Goal: Task Accomplishment & Management: Use online tool/utility

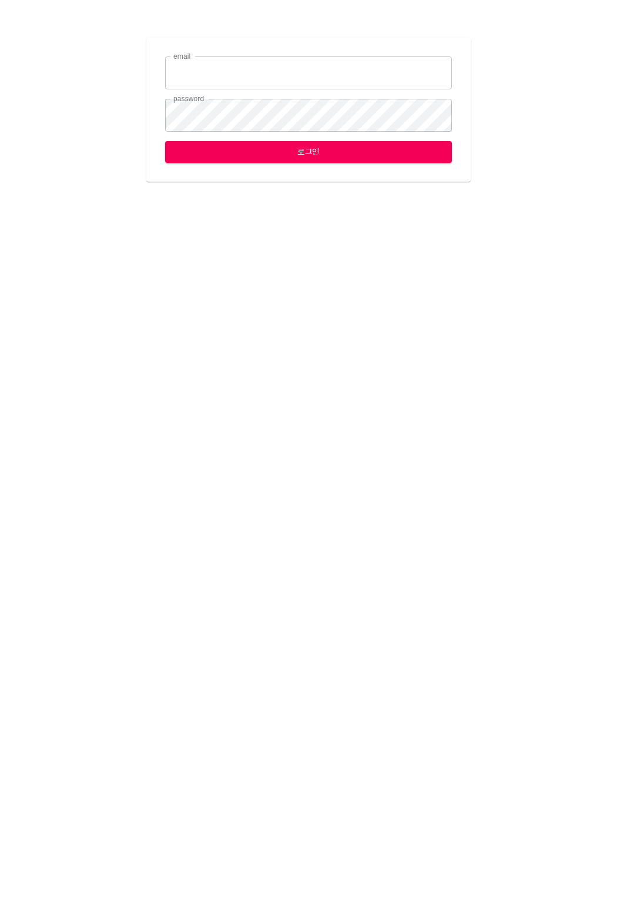
type input "[EMAIL_ADDRESS][DOMAIN_NAME]"
click at [220, 149] on span "로그인" at bounding box center [309, 152] width 268 height 15
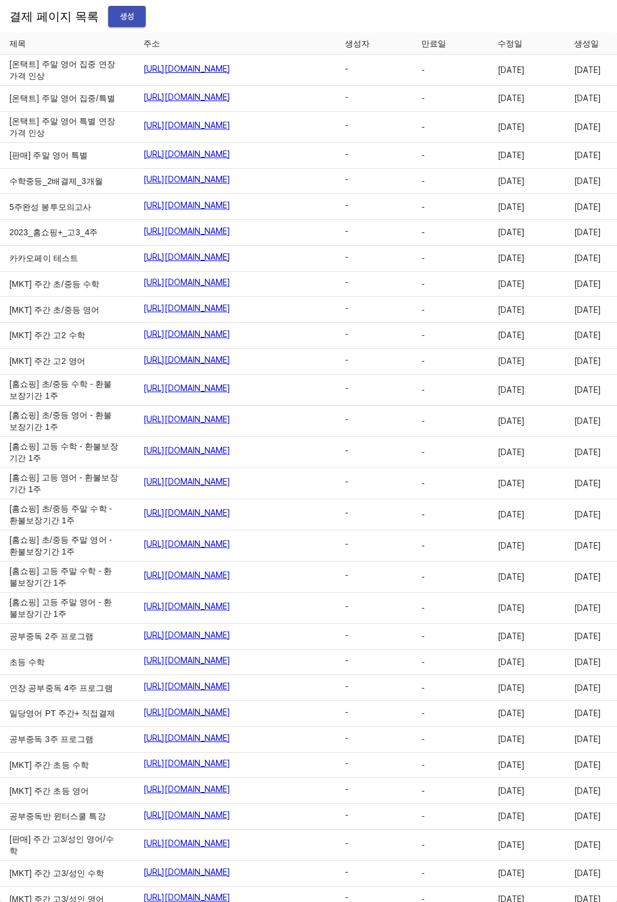
click at [118, 15] on span "생성" at bounding box center [127, 16] width 19 height 15
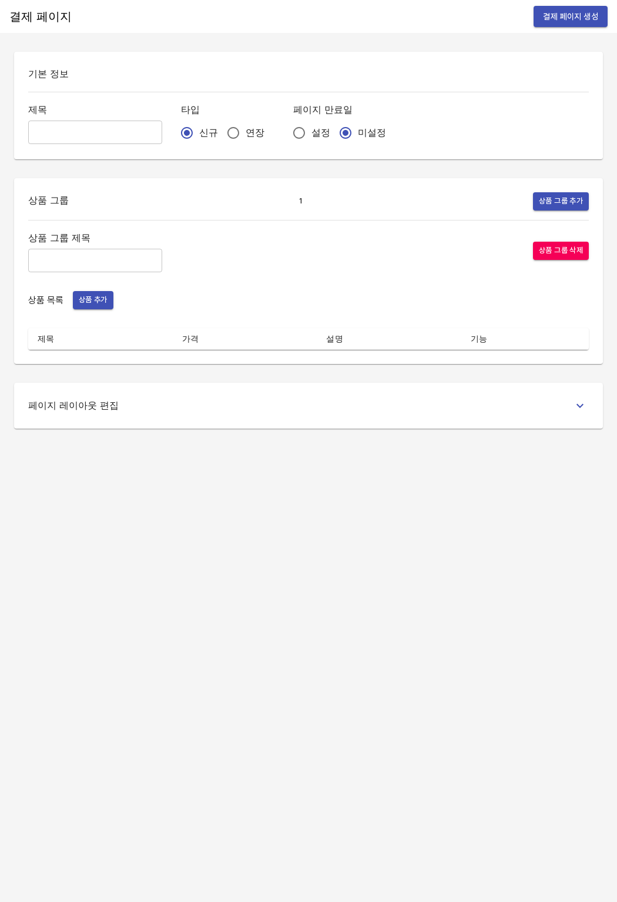
click at [75, 128] on input "text" at bounding box center [95, 133] width 134 height 24
type input "q"
type input "분할결제_김다현"
click at [221, 130] on input "연장" at bounding box center [233, 133] width 25 height 25
radio input "true"
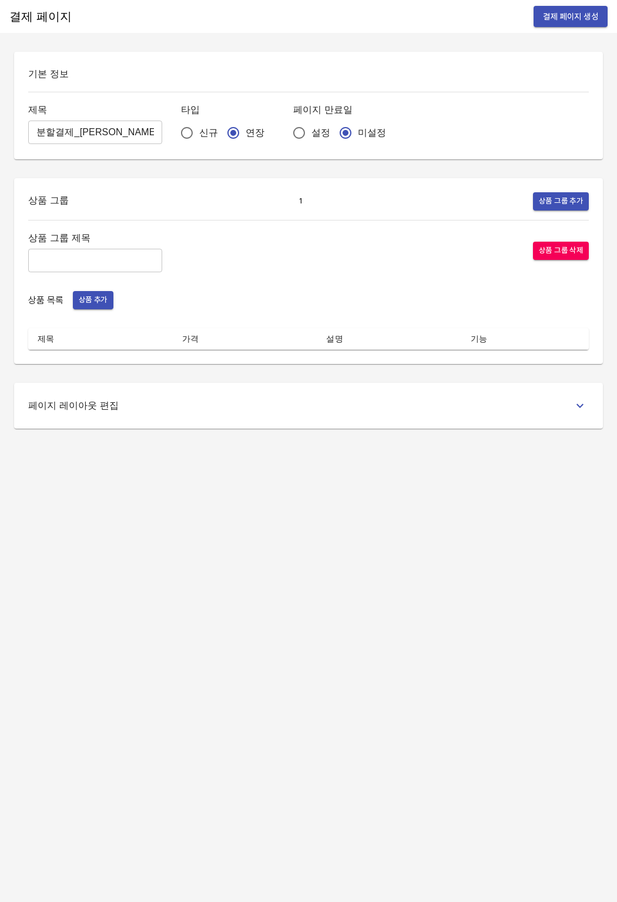
click at [114, 265] on input "text" at bounding box center [95, 261] width 134 height 24
type input "주간 집중관리"
click at [85, 305] on span "상품 추가" at bounding box center [93, 300] width 29 height 14
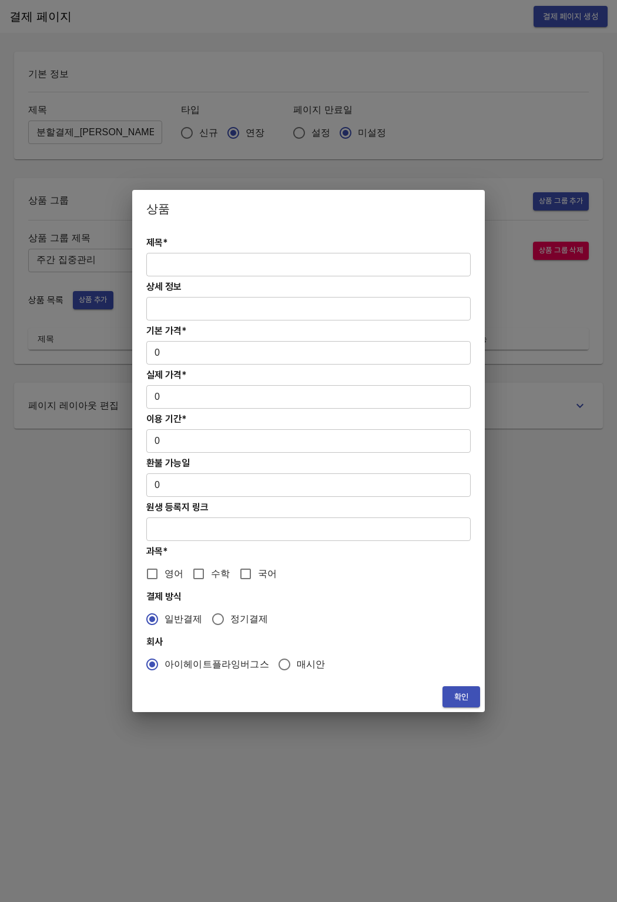
click at [180, 279] on div "제목* ​ 상세 정보 ​ 기본 가격* 0 ​ 실제 가격* 0 ​ 이용 기간* 0 ​ 환불 가능일 0 ​ 원생 등록지 링크 ​ 과목* 영어 수학…" at bounding box center [308, 455] width 353 height 454
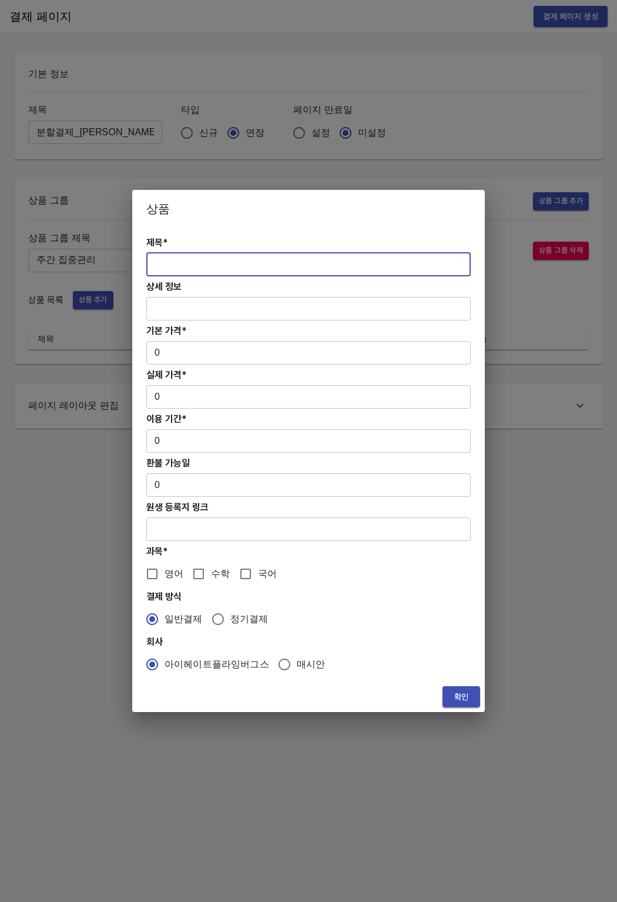
paste input "[분할결제2][연장] 주간 초/중등 영어PT 12주(약 3개월) 집중관리"
click at [183, 272] on input "text" at bounding box center [308, 265] width 325 height 24
type input "[분할결제2][연장] 주간 초/중등 영어PT 12주(약 3개월) 집중관리"
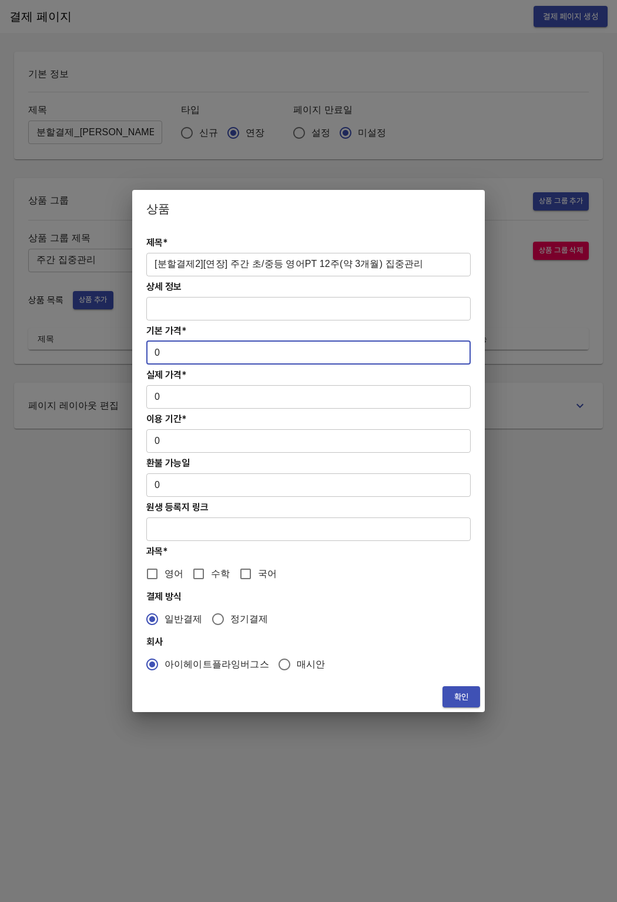
drag, startPoint x: 151, startPoint y: 346, endPoint x: 165, endPoint y: 351, distance: 14.3
click at [165, 351] on input "0" at bounding box center [308, 353] width 325 height 24
paste input "83400"
type input "834000"
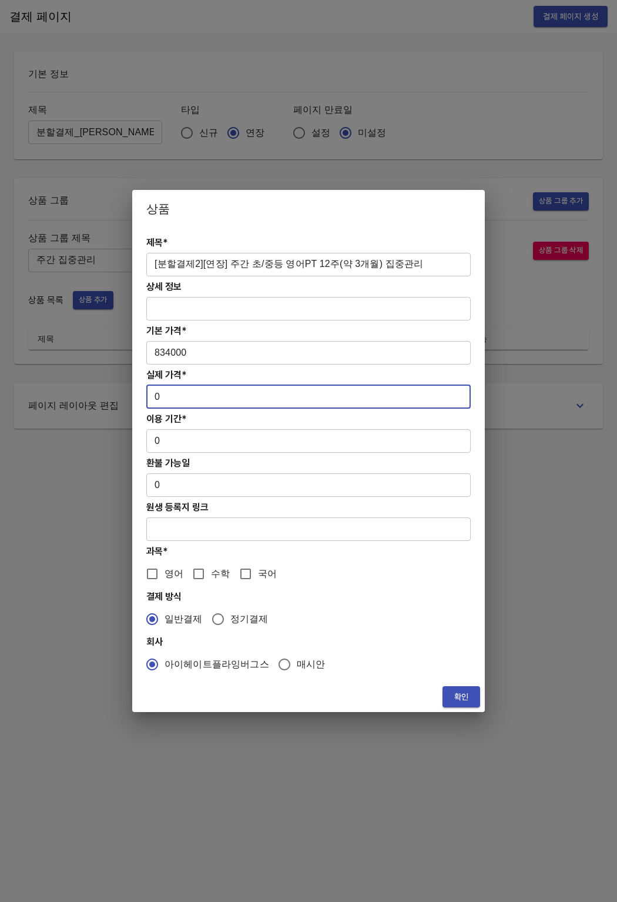
drag, startPoint x: 161, startPoint y: 396, endPoint x: 145, endPoint y: 398, distance: 16.6
click at [145, 398] on div "제목* [분할결제2][연장] 주간 초/중등 영어PT 12주(약 3개월) 집중관리 ​ 상세 정보 ​ 기본 가격* 834000 ​ 실제 가격* 0…" at bounding box center [308, 455] width 353 height 454
paste input "83400"
type input "834000"
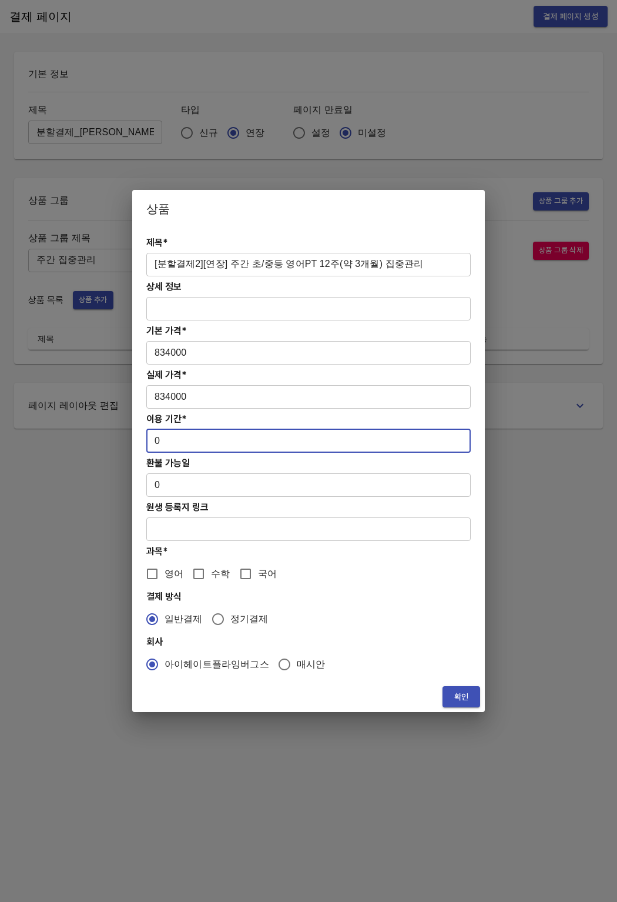
drag, startPoint x: 158, startPoint y: 433, endPoint x: 185, endPoint y: 442, distance: 27.9
click at [185, 442] on input "0" at bounding box center [308, 441] width 325 height 24
type input "84"
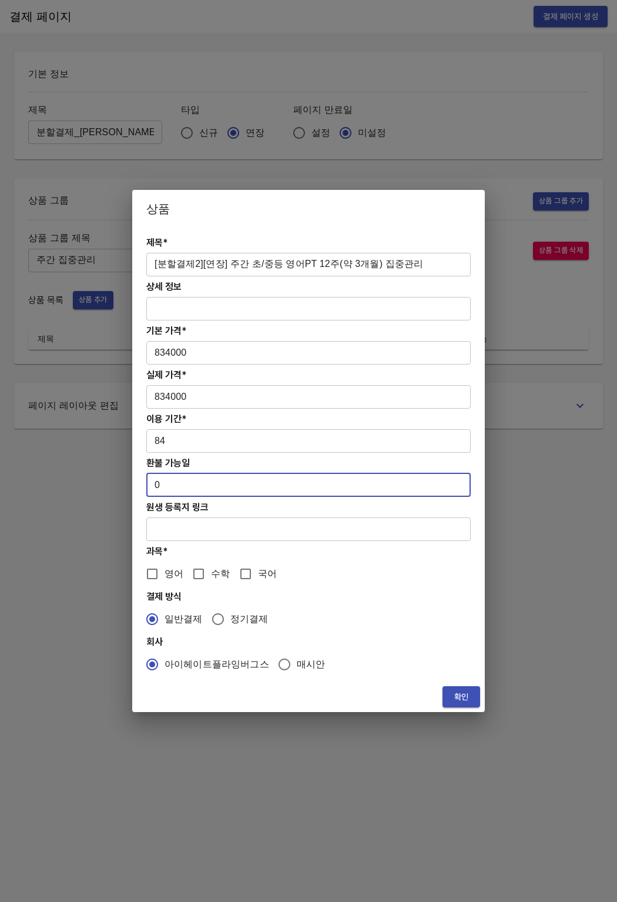
click at [190, 476] on input "0" at bounding box center [308, 485] width 325 height 24
click at [189, 484] on input "0" at bounding box center [308, 485] width 325 height 24
click at [152, 576] on input "영어" at bounding box center [152, 573] width 25 height 25
checkbox input "true"
click at [446, 703] on button "확인" at bounding box center [462, 697] width 38 height 22
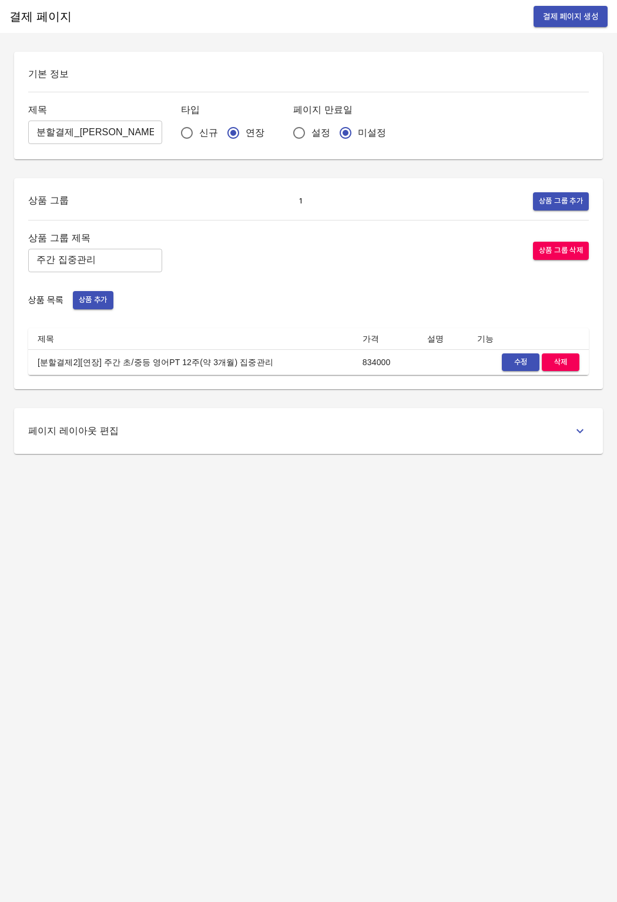
click at [345, 671] on div "결제 페이지 결제 페이지 생성 기본 정보 제목 분할결제_김다현 ​ 타입 신규 연장 페이지 만료일 설정 미설정 상품 그룹 1 상품 그룹 추가 상…" at bounding box center [308, 451] width 617 height 902
click at [559, 13] on span "결제 페이지 생성" at bounding box center [570, 16] width 55 height 15
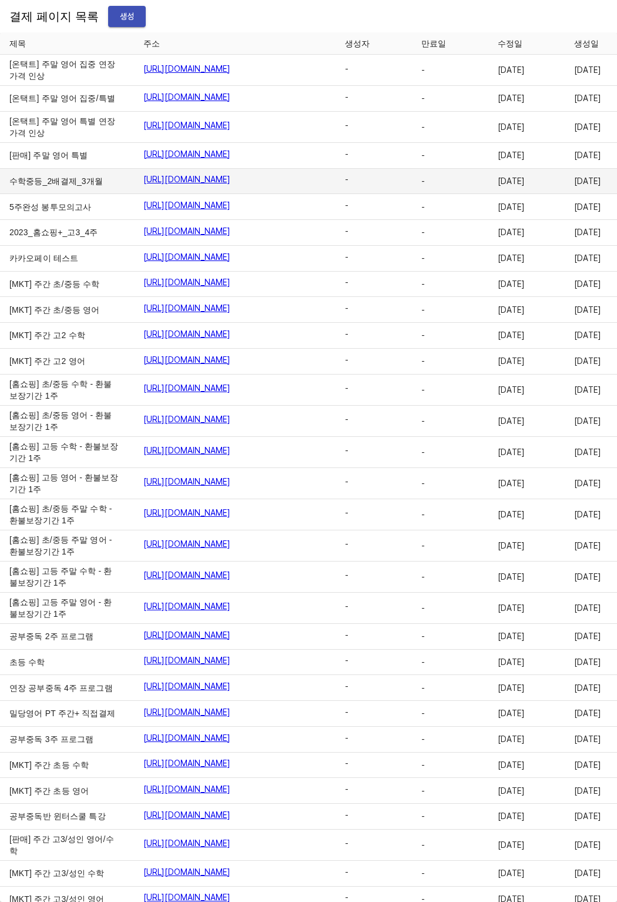
click at [498, 187] on span "[DATE]" at bounding box center [524, 181] width 53 height 12
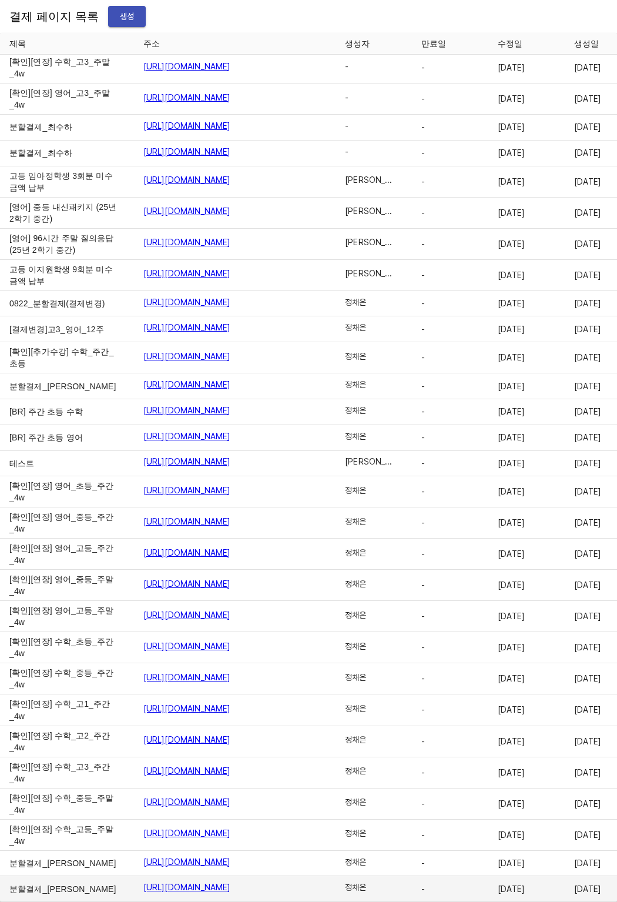
click at [134, 877] on td "[URL][DOMAIN_NAME]" at bounding box center [235, 889] width 202 height 26
drag, startPoint x: 91, startPoint y: 877, endPoint x: 310, endPoint y: 877, distance: 219.3
click at [310, 877] on td "[URL][DOMAIN_NAME]" at bounding box center [235, 889] width 202 height 26
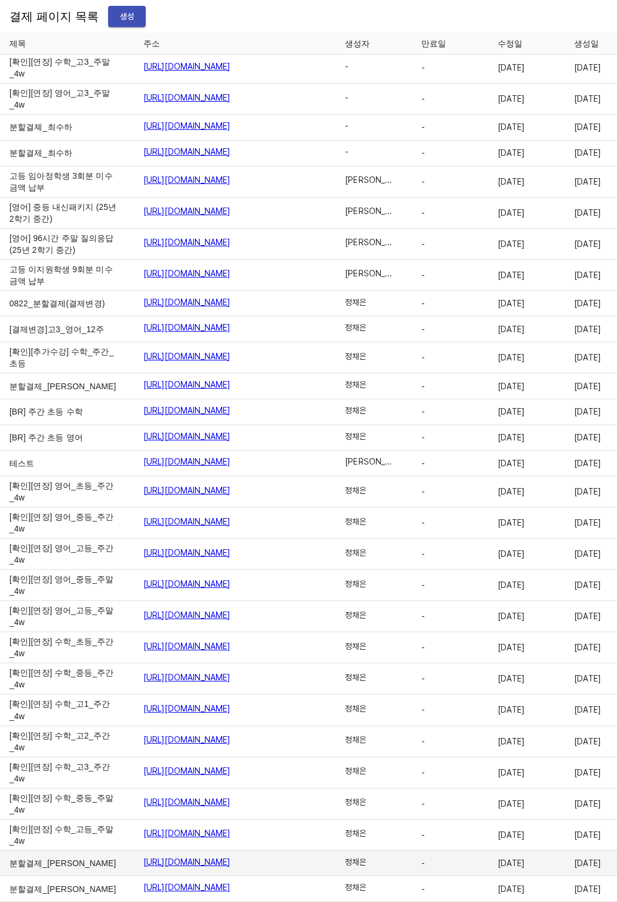
copy link "[URL][DOMAIN_NAME]"
